Goal: Task Accomplishment & Management: Manage account settings

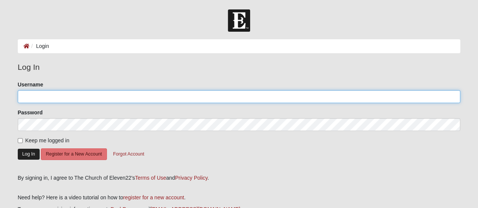
type input "lrt6131"
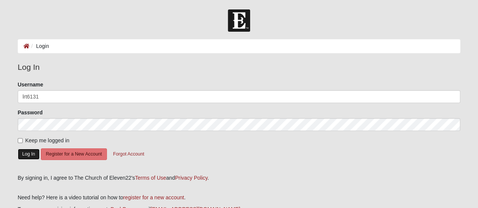
click at [22, 158] on button "Log In" at bounding box center [29, 154] width 22 height 11
